Goal: Navigation & Orientation: Find specific page/section

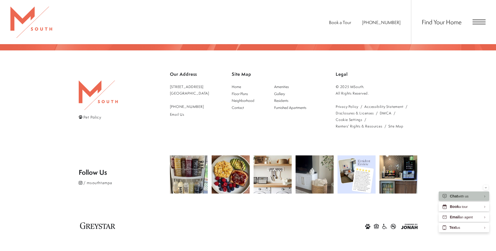
scroll to position [1141, 0]
click at [248, 92] on span "Floor Plans" at bounding box center [240, 93] width 16 height 5
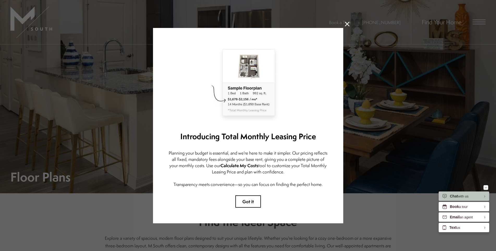
click at [347, 22] on icon at bounding box center [347, 24] width 5 height 5
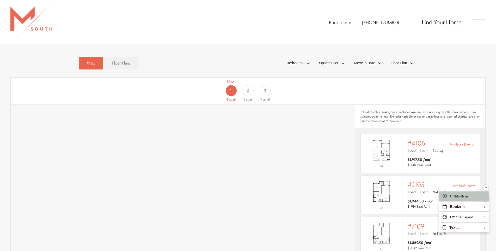
scroll to position [338, 0]
click at [301, 61] on span "Bedrooms" at bounding box center [295, 63] width 17 height 5
click at [341, 79] on div "Floor 1 4 avail Floor 2 5 avail Floor 3 7 avail" at bounding box center [460, 90] width 475 height 23
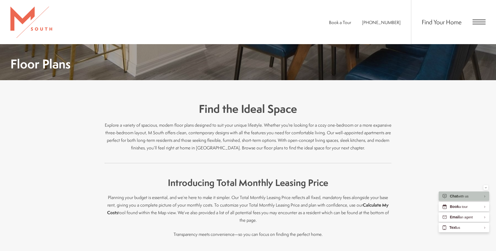
scroll to position [113, 0]
